Goal: Information Seeking & Learning: Learn about a topic

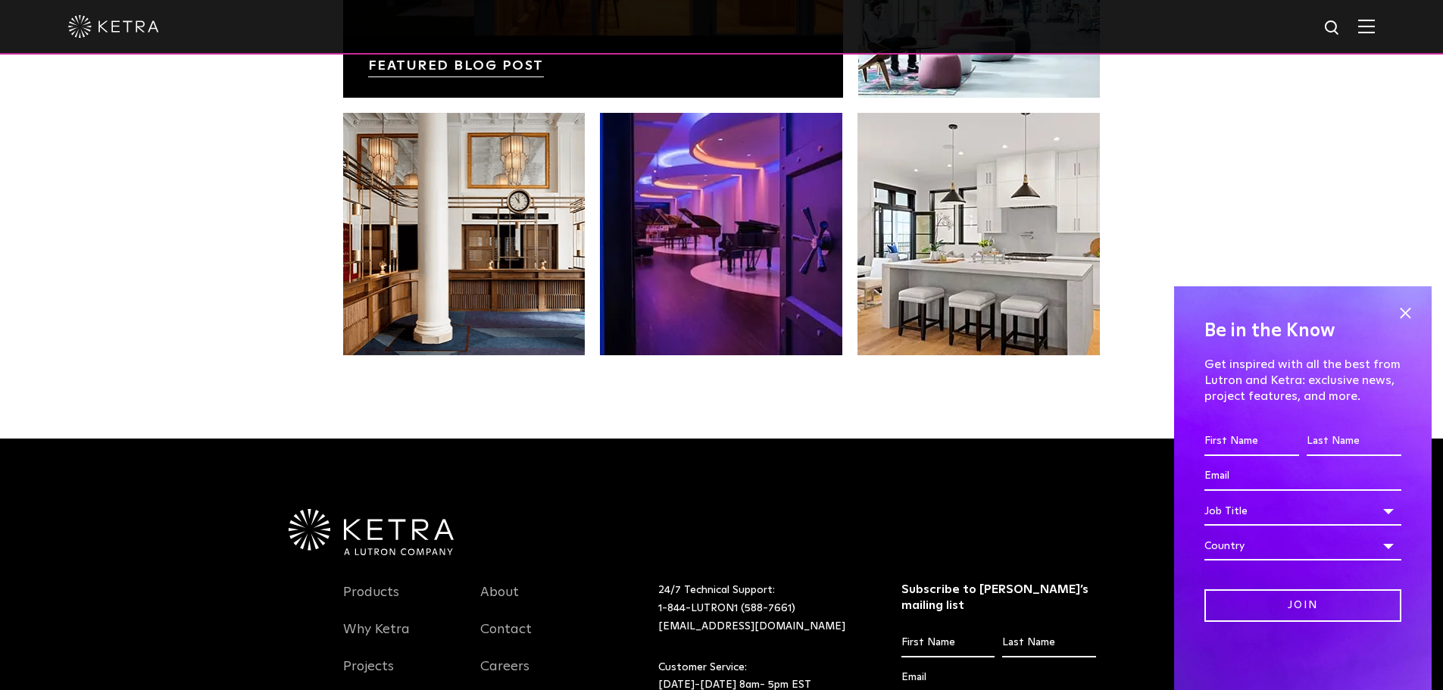
scroll to position [3185, 0]
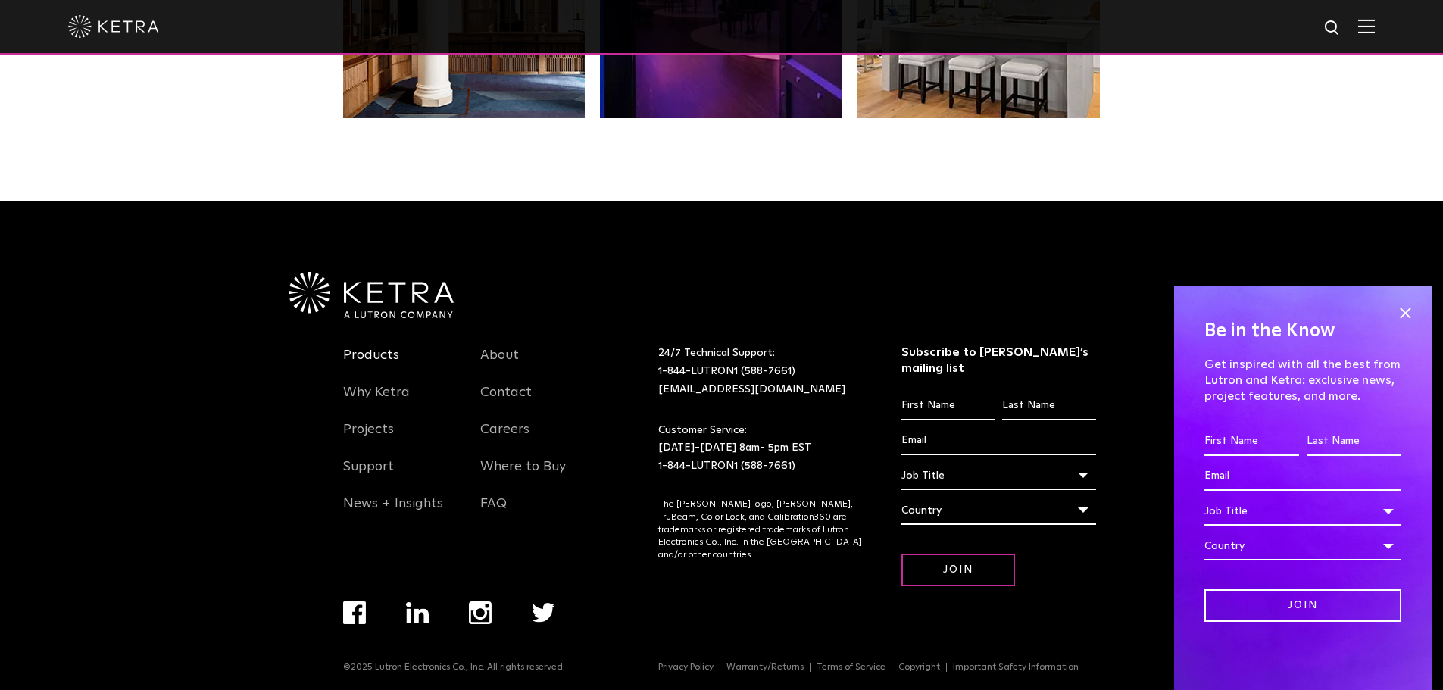
click at [382, 356] on link "Products" at bounding box center [371, 364] width 56 height 35
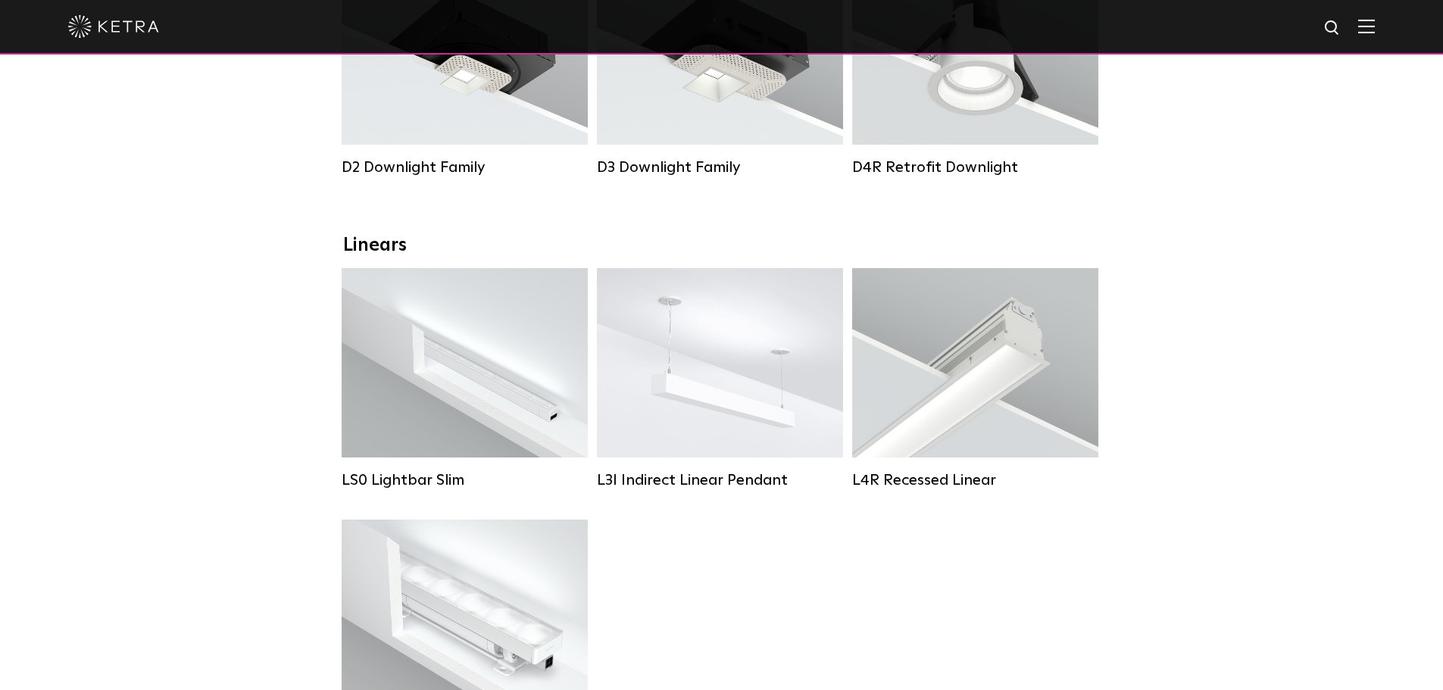
scroll to position [76, 0]
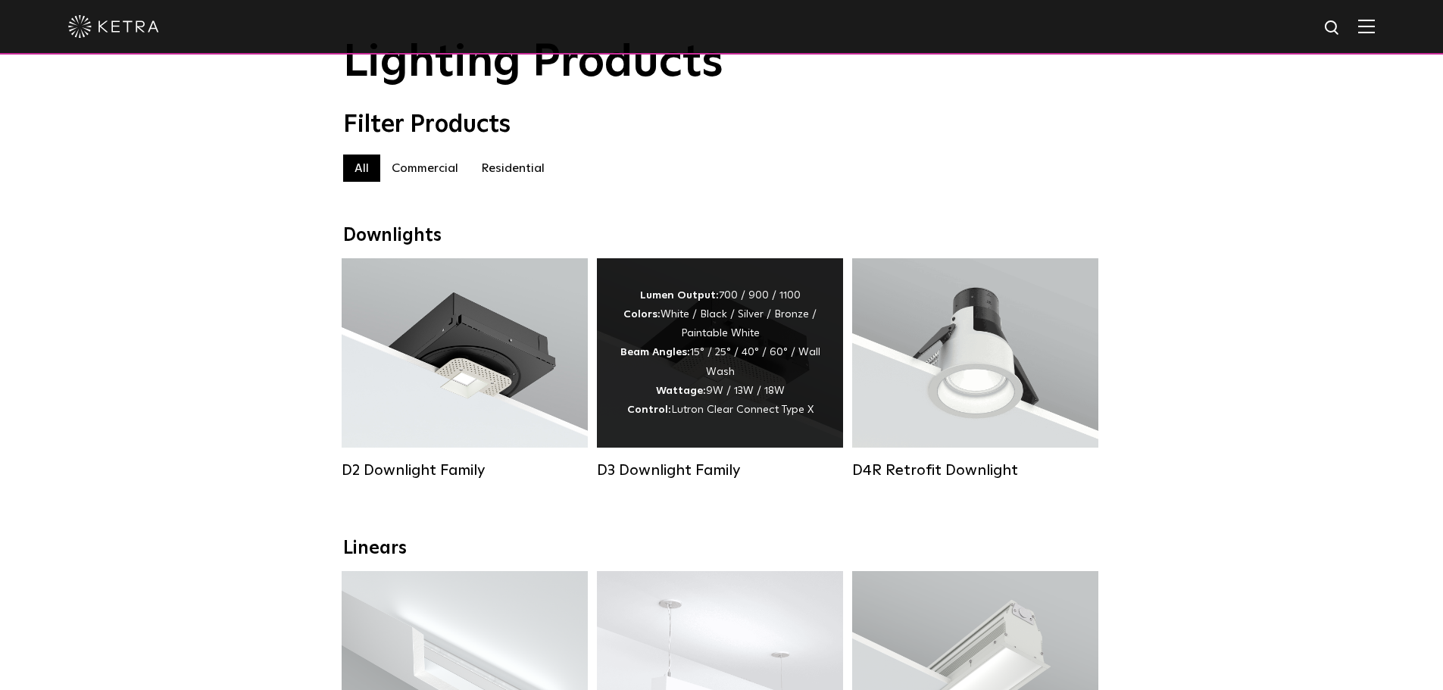
click at [712, 404] on div "Lumen Output: 700 / 900 / 1100 Colors: White / Black / Silver / Bronze / Painta…" at bounding box center [719, 352] width 201 height 133
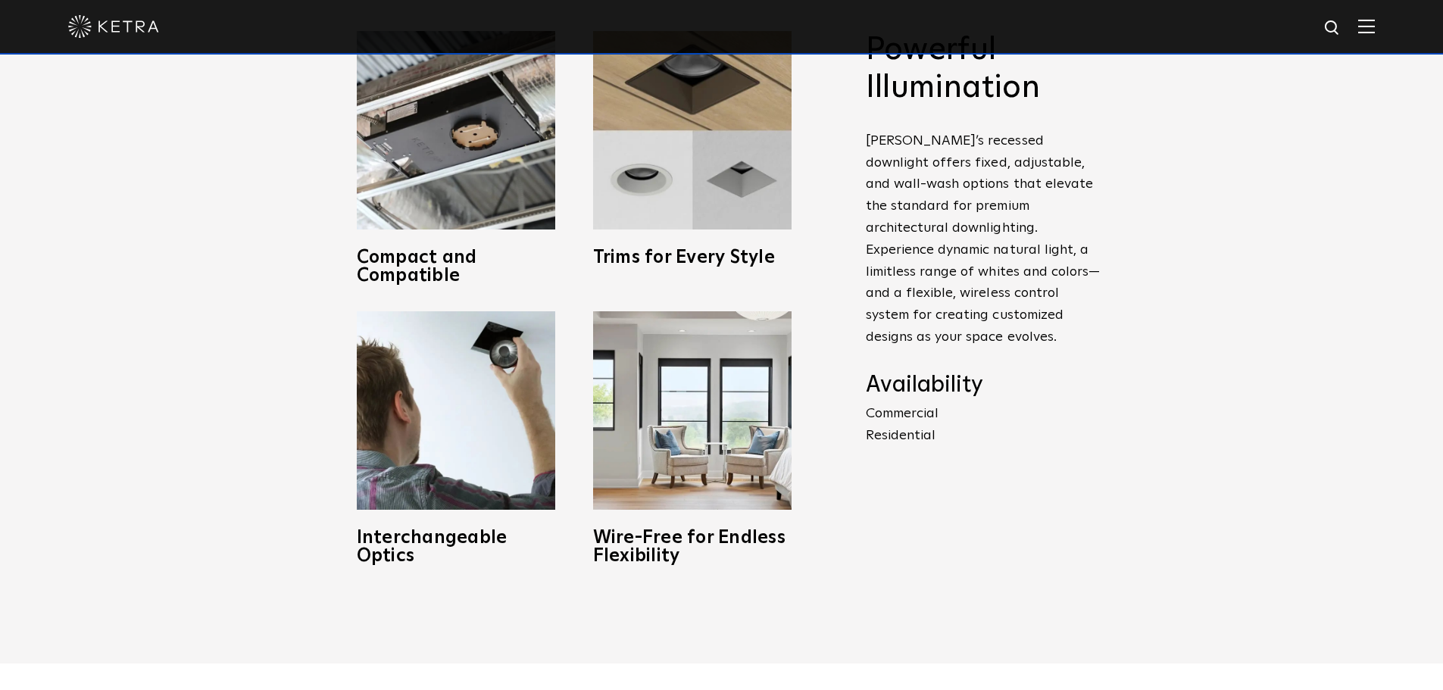
scroll to position [606, 0]
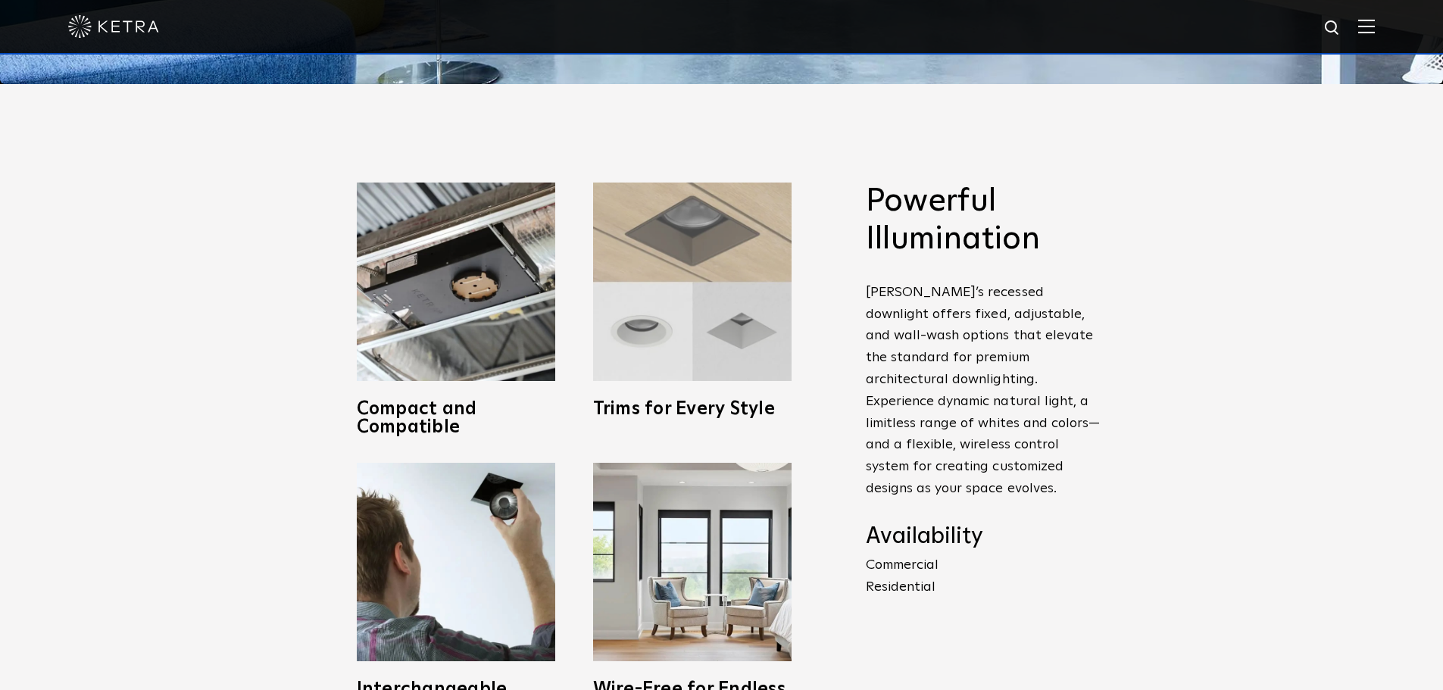
click at [660, 292] on img at bounding box center [692, 282] width 198 height 198
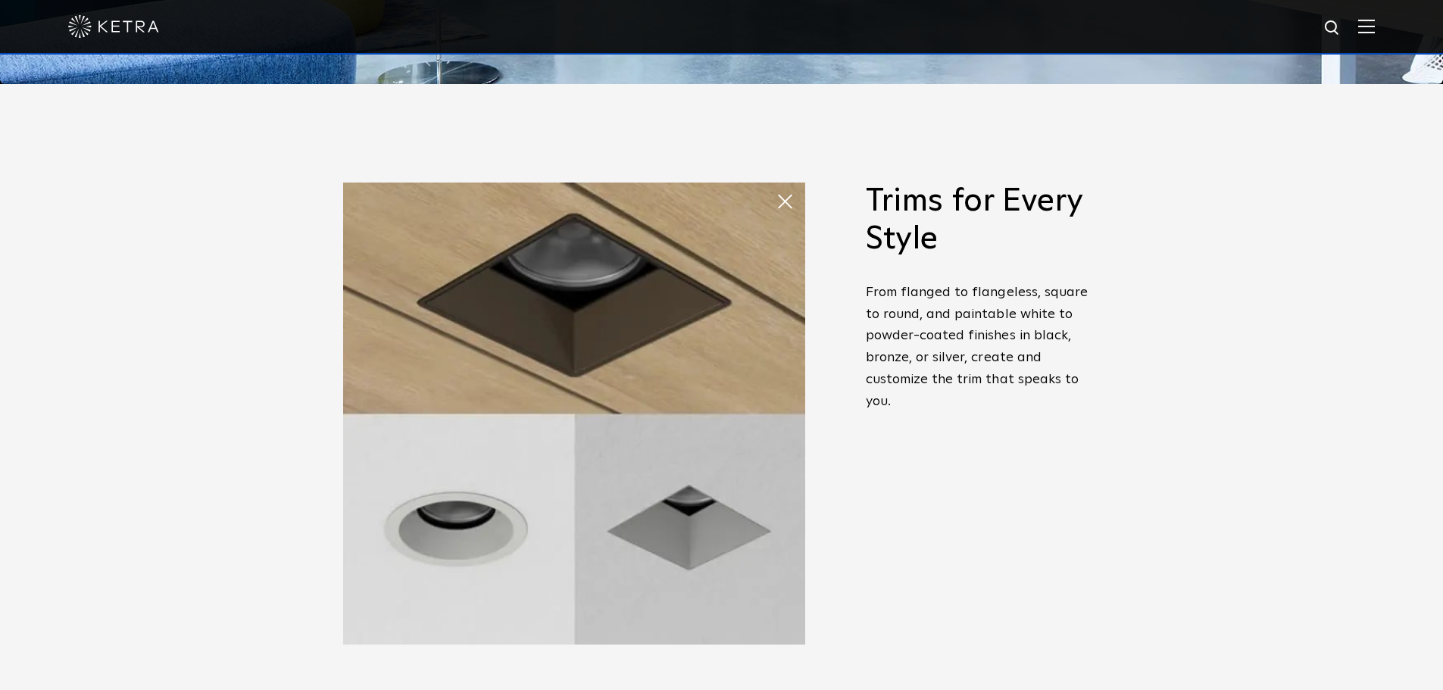
click at [784, 207] on span at bounding box center [790, 201] width 30 height 30
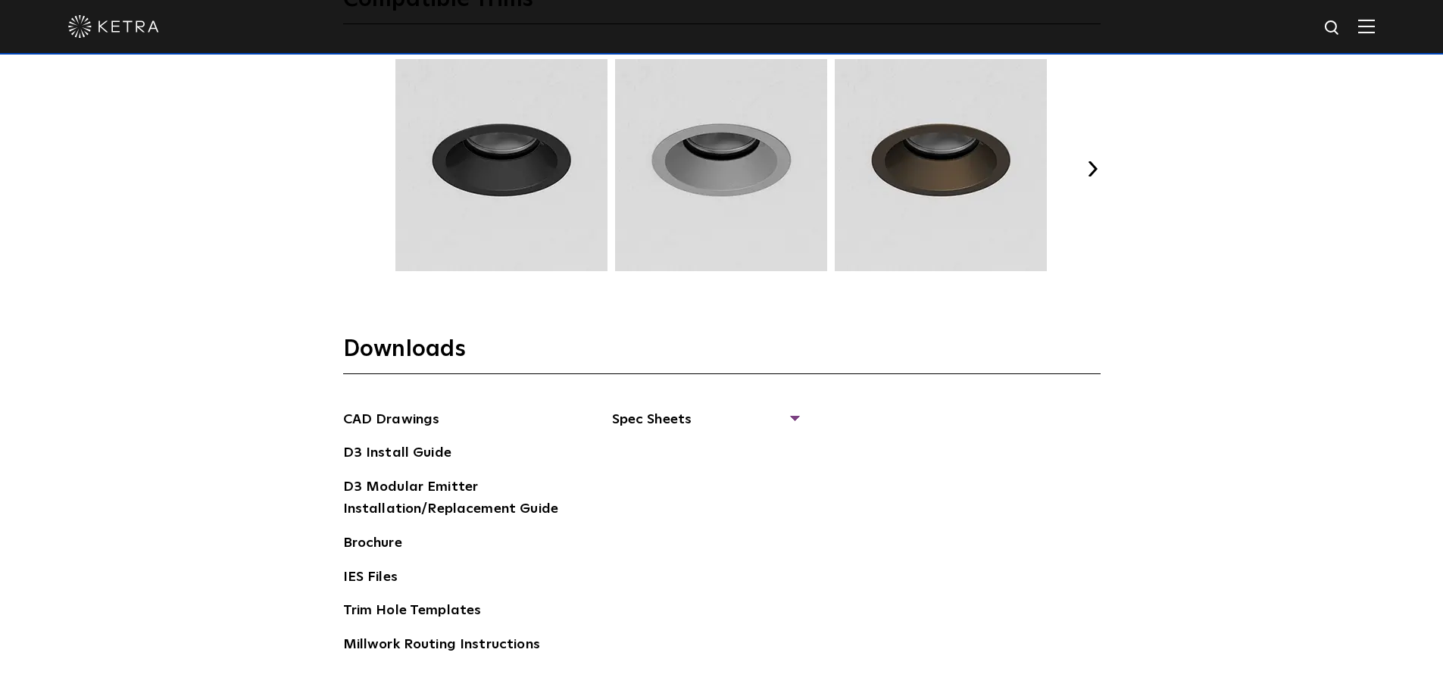
scroll to position [1969, 0]
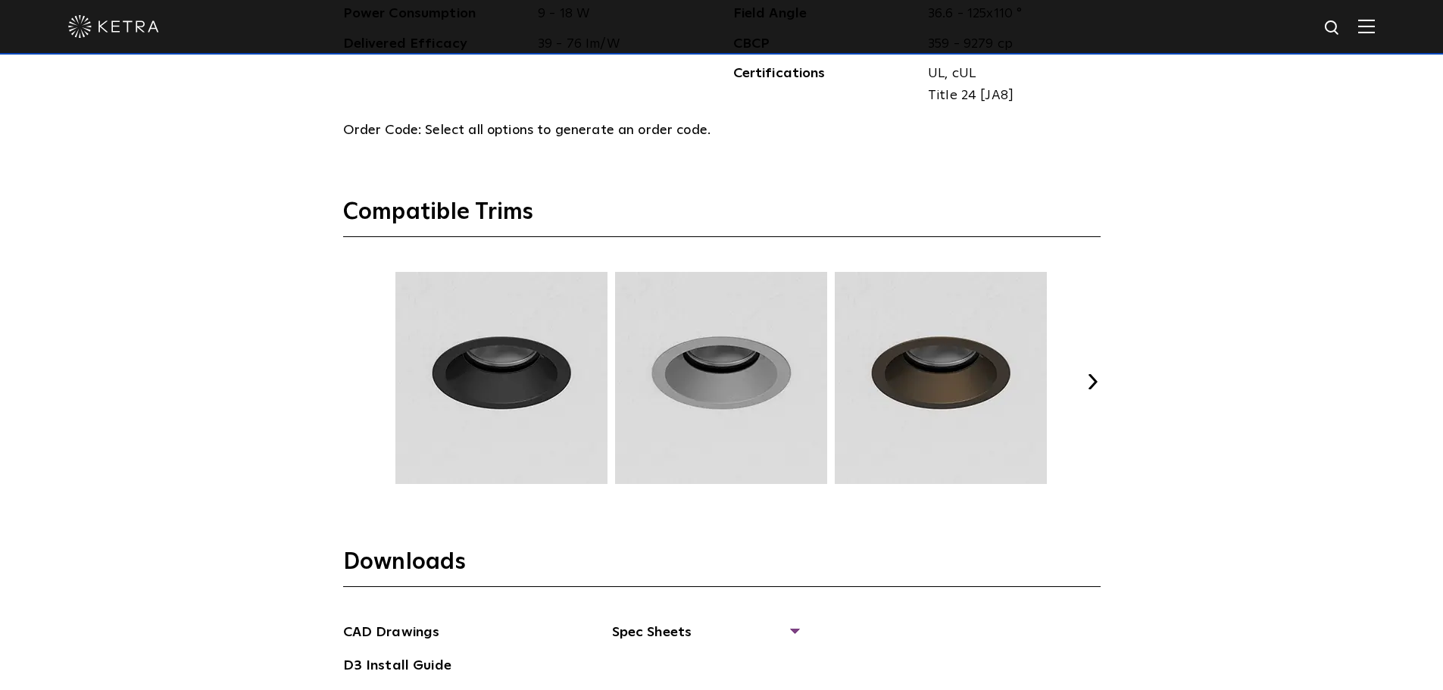
click at [1097, 383] on button "Next" at bounding box center [1092, 381] width 15 height 15
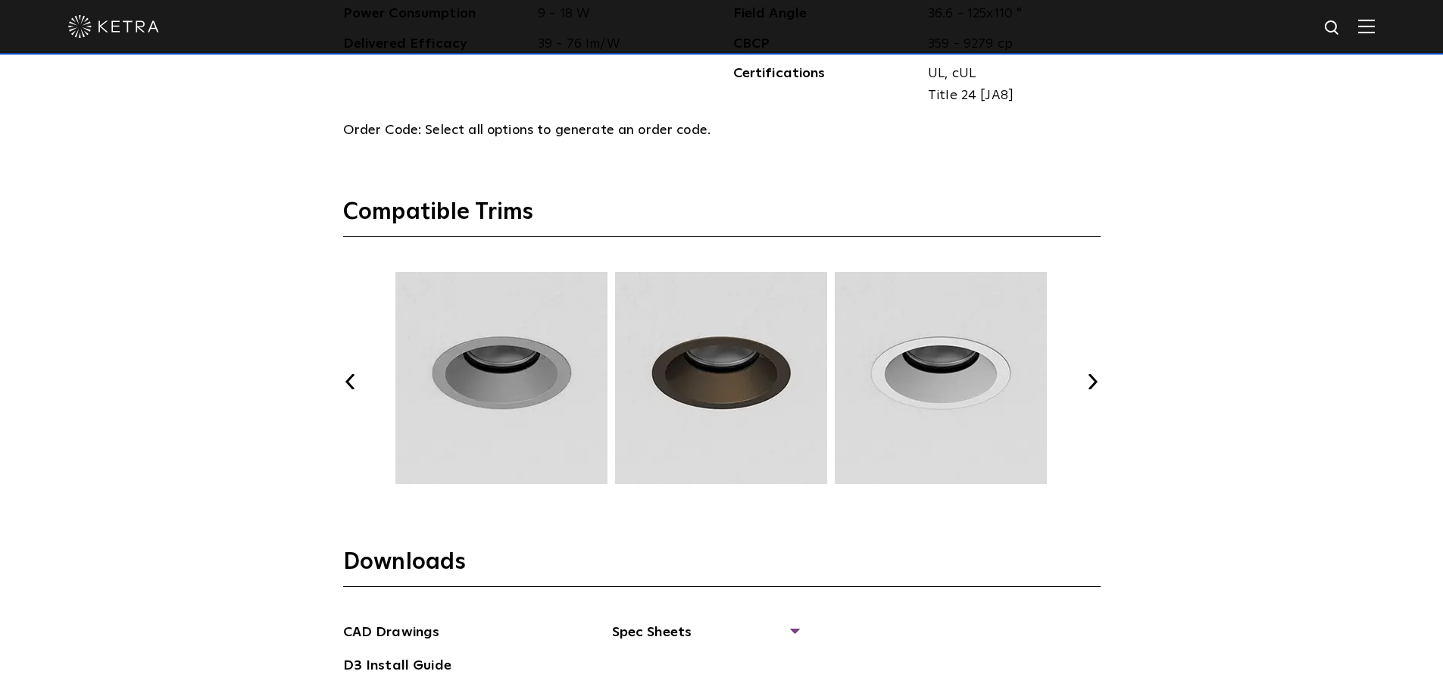
click at [1097, 383] on button "Next" at bounding box center [1092, 381] width 15 height 15
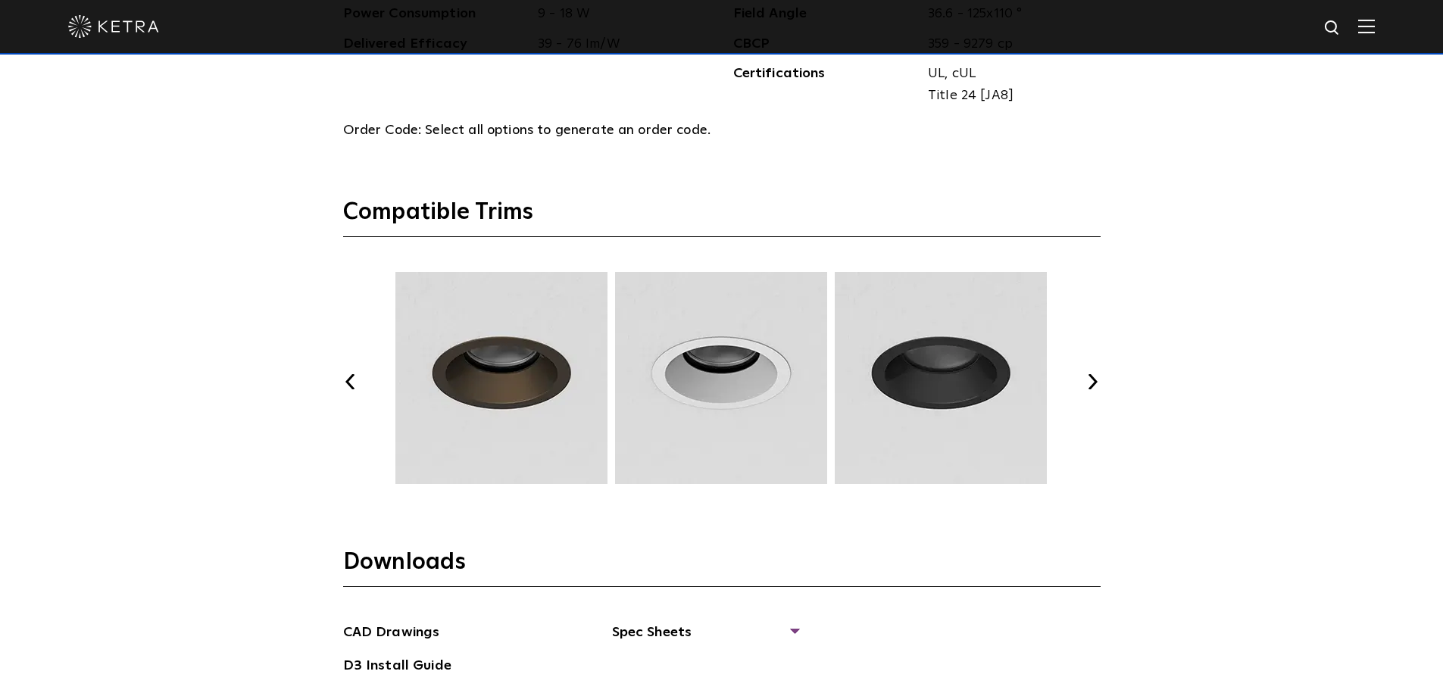
click at [1097, 383] on button "Next" at bounding box center [1092, 381] width 15 height 15
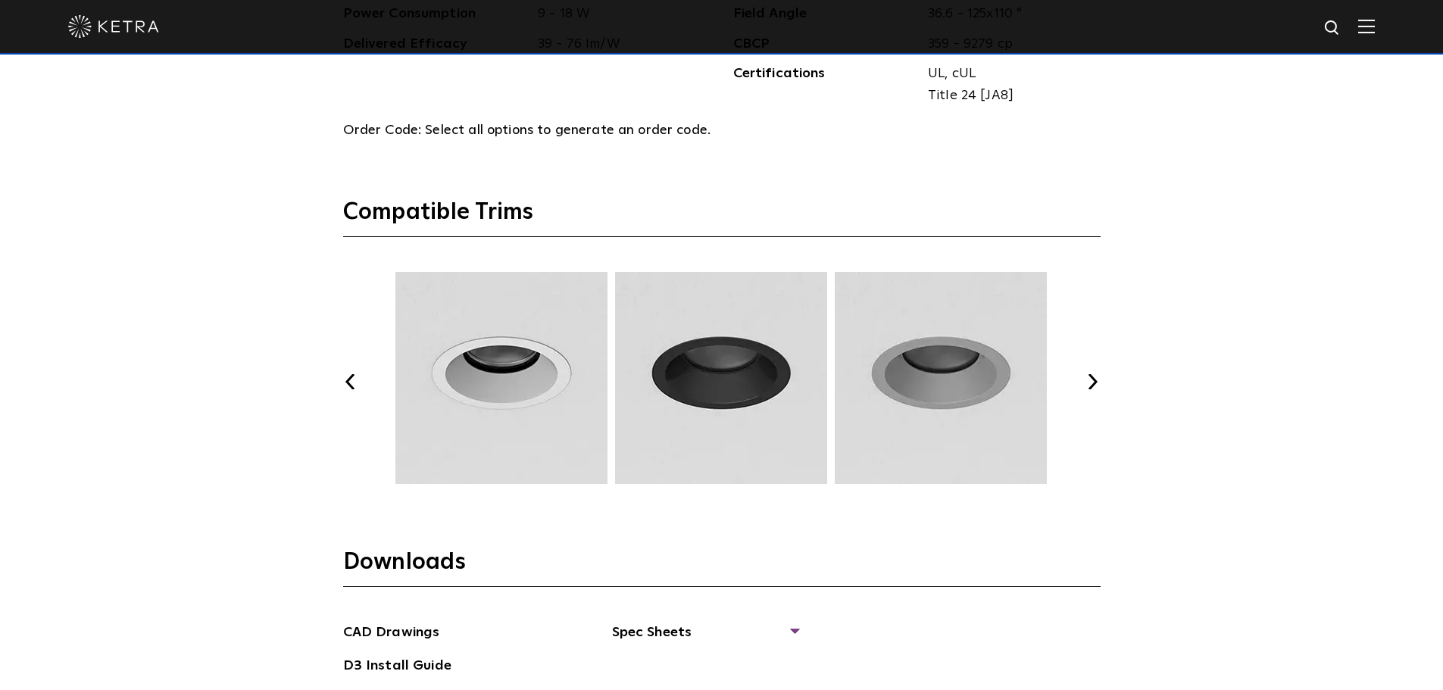
click at [1097, 383] on button "Next" at bounding box center [1092, 381] width 15 height 15
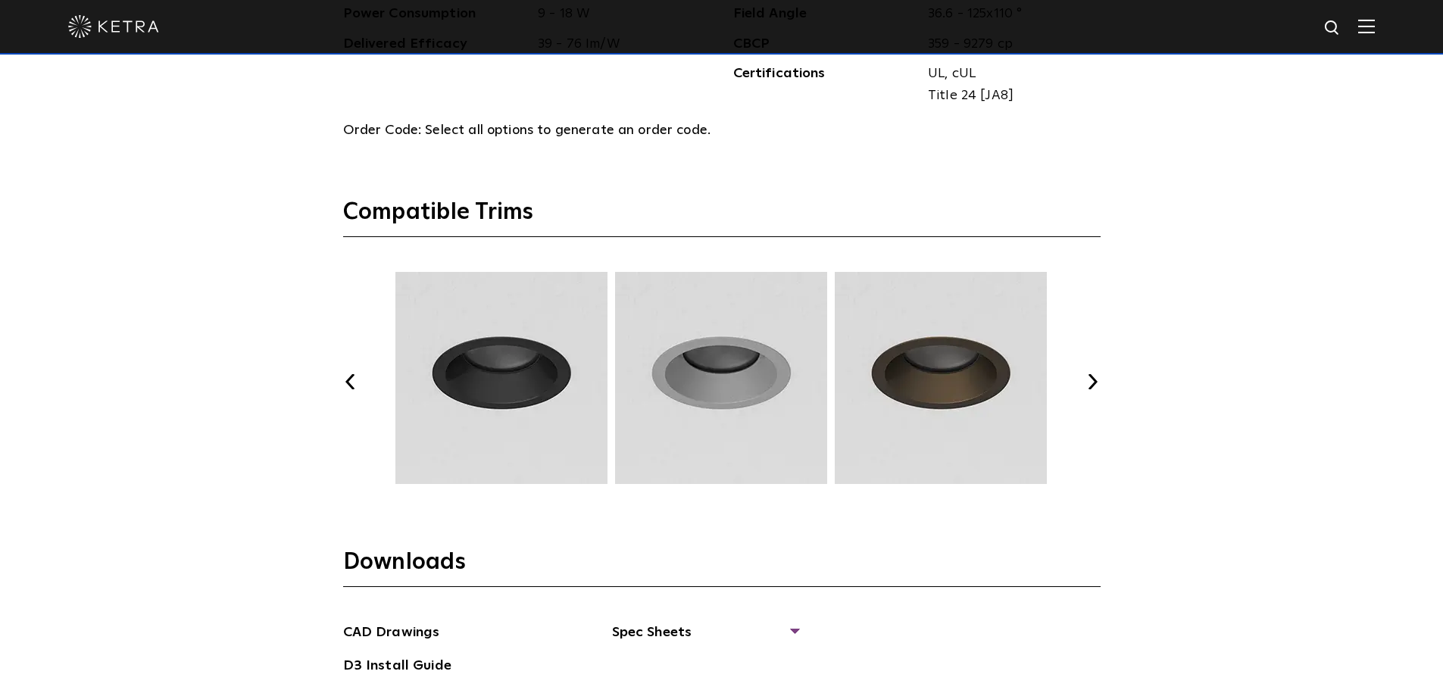
click at [1097, 383] on button "Next" at bounding box center [1092, 381] width 15 height 15
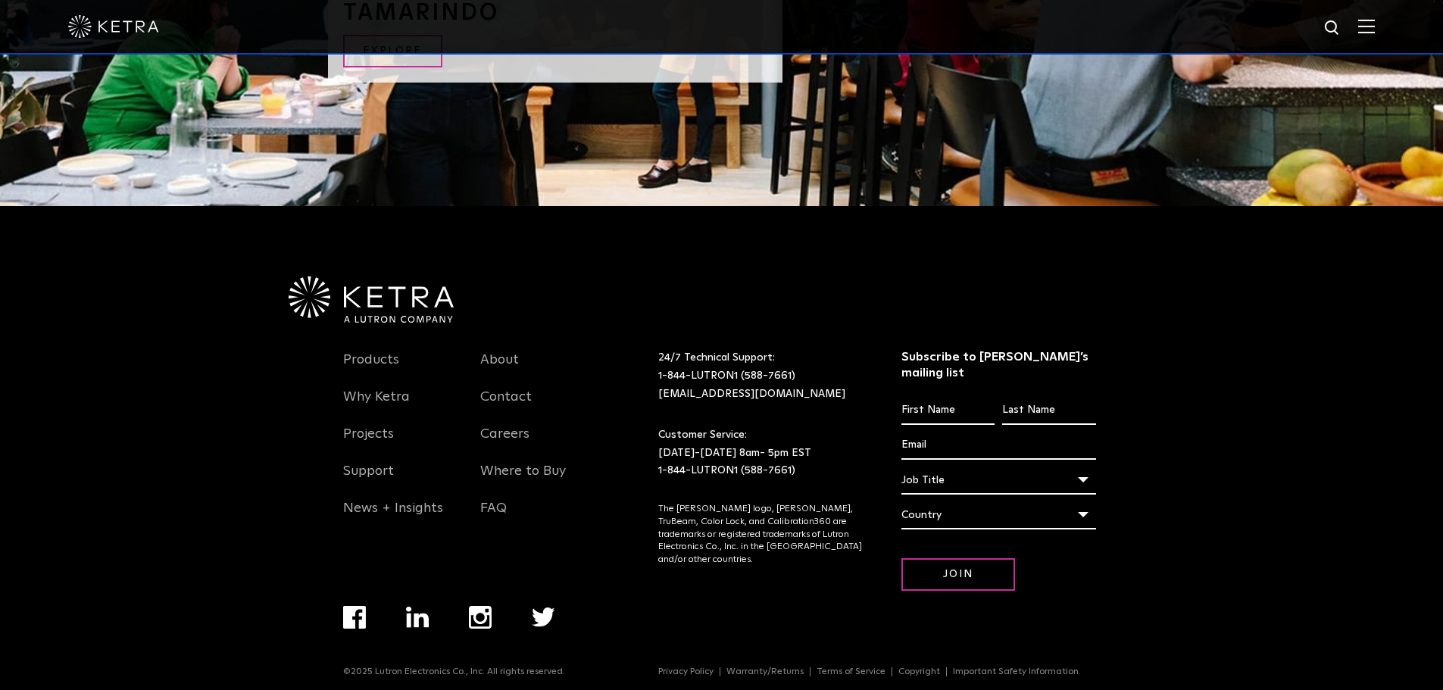
scroll to position [2641, 0]
